Goal: Task Accomplishment & Management: Manage account settings

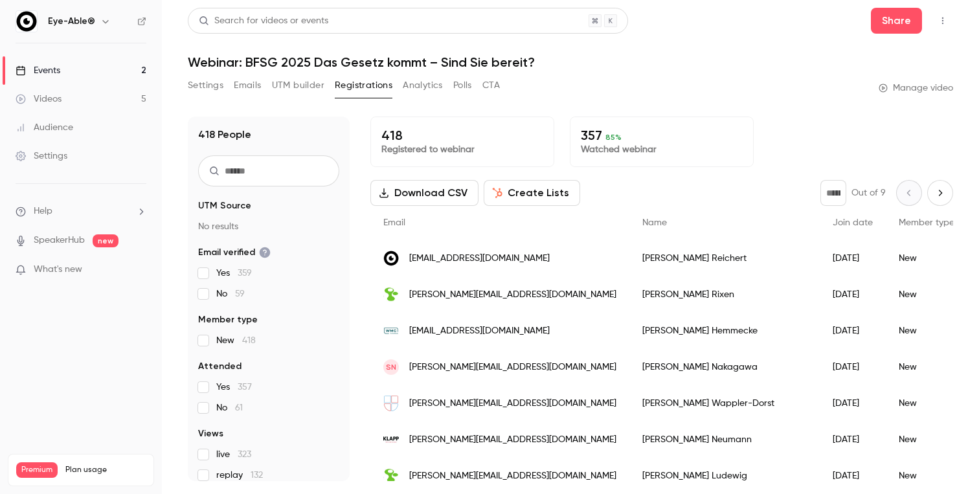
click at [91, 71] on link "Events 2" at bounding box center [81, 70] width 162 height 28
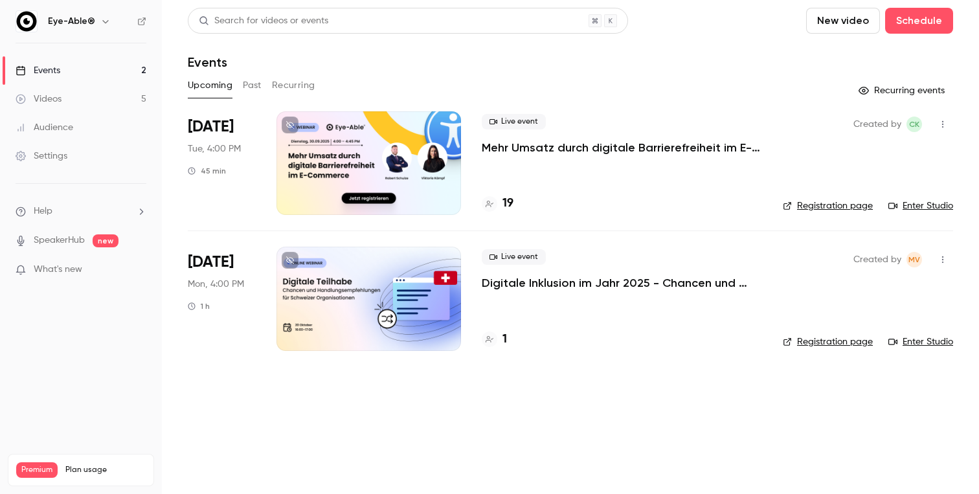
click at [354, 296] on div at bounding box center [368, 299] width 185 height 104
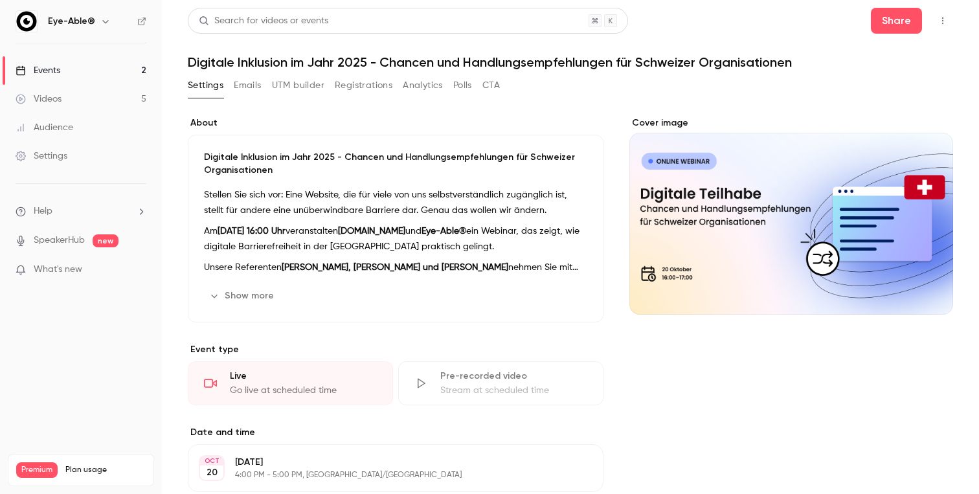
click at [368, 85] on button "Registrations" at bounding box center [364, 85] width 58 height 21
